Goal: Information Seeking & Learning: Learn about a topic

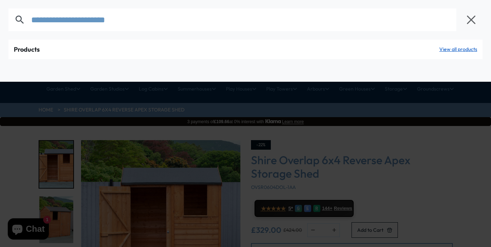
type input "**********"
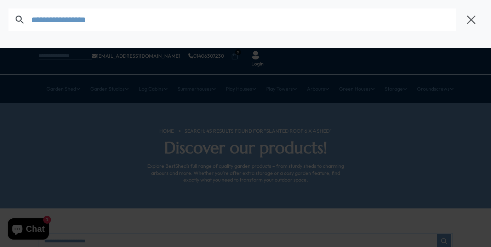
type input "*"
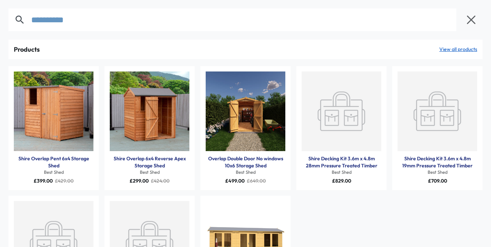
type input "**********"
click at [75, 107] on img "Products: Shire Overlap Pent 6x4 Storage Shed" at bounding box center [54, 112] width 80 height 80
